Goal: Transaction & Acquisition: Purchase product/service

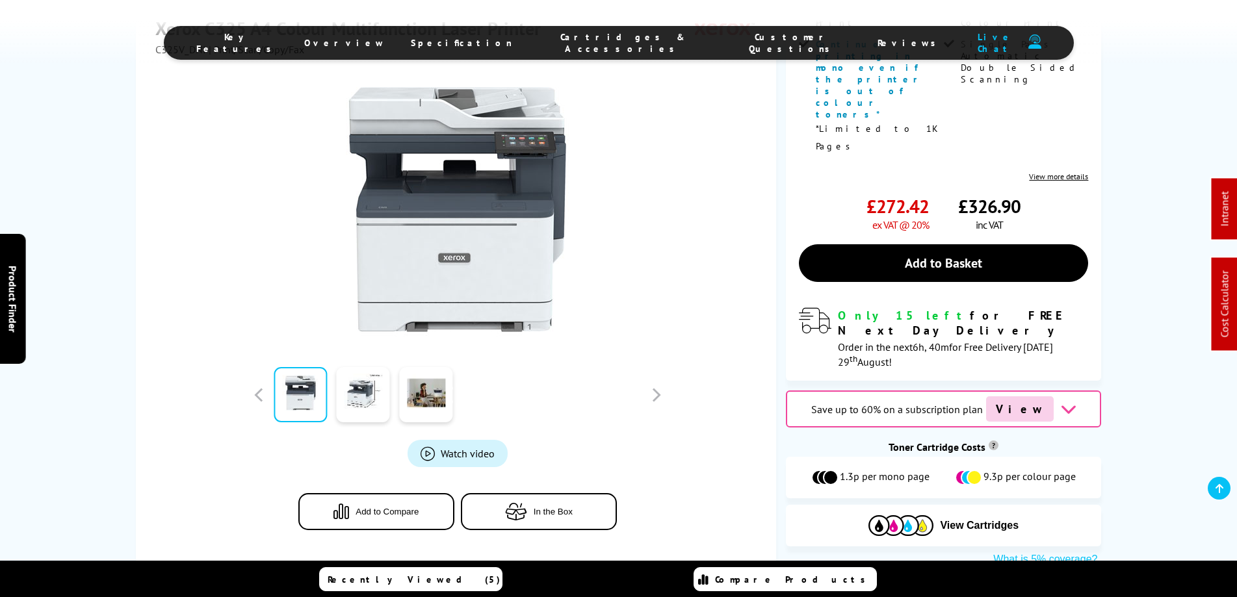
scroll to position [455, 0]
click at [605, 39] on span "Cartridges & Accessories" at bounding box center [623, 42] width 170 height 23
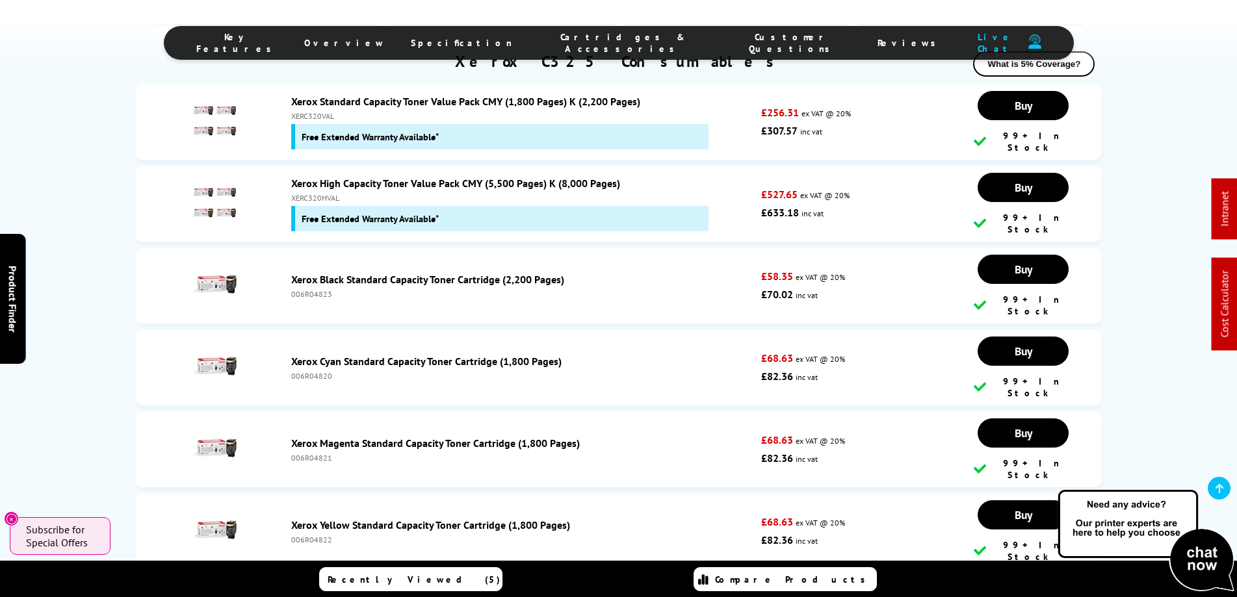
scroll to position [4658, 0]
